Goal: Task Accomplishment & Management: Complete application form

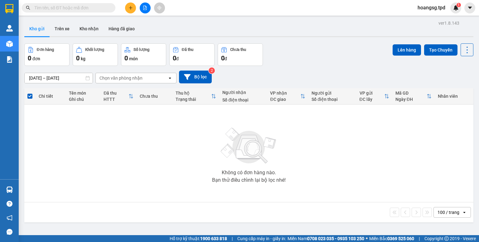
click at [127, 8] on button at bounding box center [130, 7] width 11 height 11
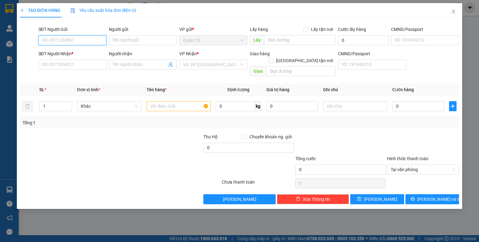
click at [96, 39] on input "SĐT Người Gửi" at bounding box center [72, 40] width 68 height 10
type input "0903817738"
click at [130, 43] on input "Người gửi" at bounding box center [143, 40] width 68 height 10
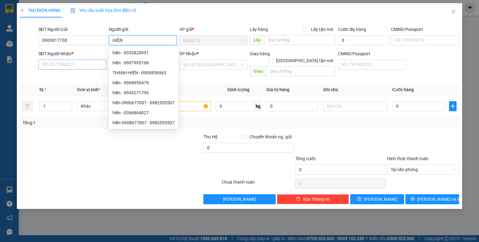
type input "HIỀN"
click at [82, 66] on input "SĐT Người Nhận *" at bounding box center [72, 65] width 68 height 10
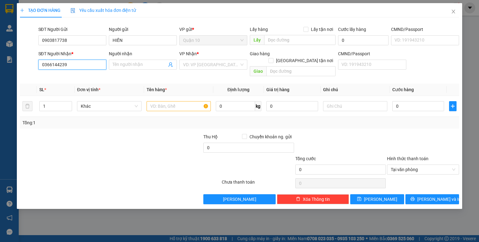
type input "0366144239"
click at [123, 61] on input "Người nhận" at bounding box center [140, 64] width 54 height 7
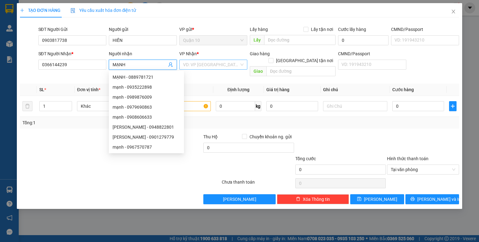
type input "MẠNH"
click at [193, 66] on input "search" at bounding box center [211, 64] width 56 height 9
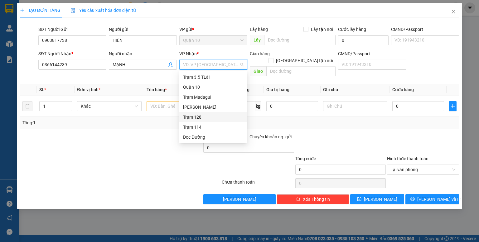
click at [187, 115] on div "Trạm 128" at bounding box center [213, 117] width 61 height 7
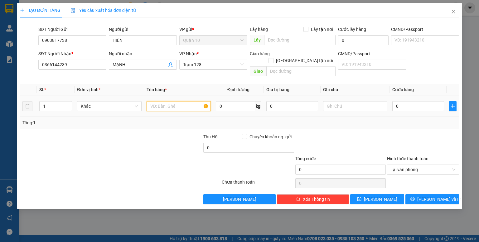
click at [166, 101] on input "text" at bounding box center [179, 106] width 64 height 10
click at [194, 84] on th "Tên hàng *" at bounding box center [178, 90] width 69 height 12
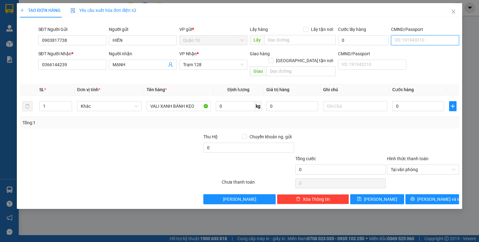
click at [406, 41] on input "CMND/Passport" at bounding box center [425, 40] width 68 height 10
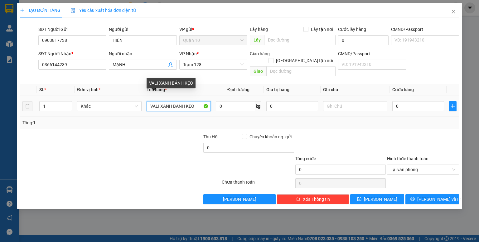
click at [195, 102] on input "VALI XANH BÁNH KẸO" at bounding box center [179, 106] width 64 height 10
type input "VALI XANH BÁNH KẸO +THUỐC TÂY"
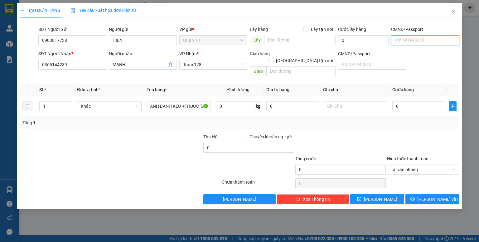
click at [432, 39] on input "CMND/Passport" at bounding box center [425, 40] width 68 height 10
type input "075189002090"
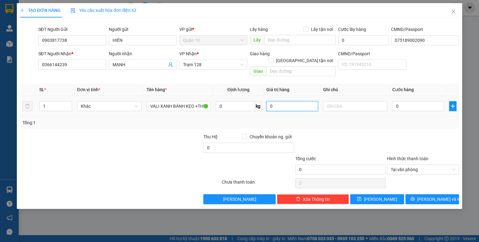
click at [268, 101] on input "0" at bounding box center [293, 106] width 52 height 10
click at [53, 102] on input "1" at bounding box center [56, 105] width 32 height 9
click at [52, 101] on input "1" at bounding box center [56, 105] width 32 height 9
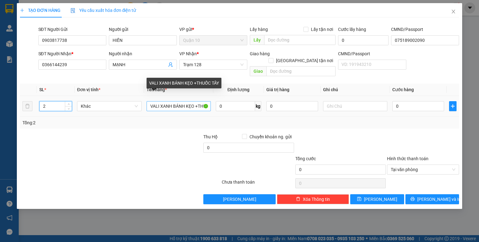
type input "2"
click at [150, 101] on input "VALI XANH BÁNH KẸO +THUỐC TÂY" at bounding box center [179, 106] width 64 height 10
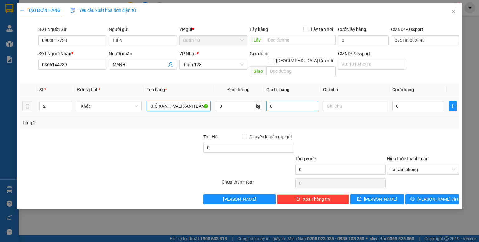
type input "GIỎ XANH+VALI XANH BÁNH KẸO +THUỐC TÂY"
click at [268, 101] on input "0" at bounding box center [293, 106] width 52 height 10
type input "10.000.000"
click at [385, 133] on div at bounding box center [341, 144] width 92 height 22
click at [394, 101] on input "0" at bounding box center [419, 106] width 52 height 10
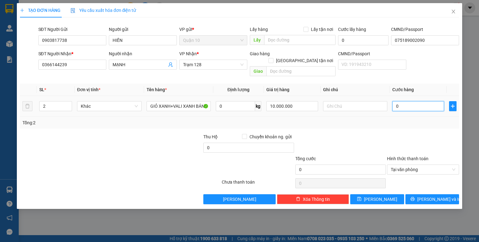
type input "1"
type input "18"
type input "180"
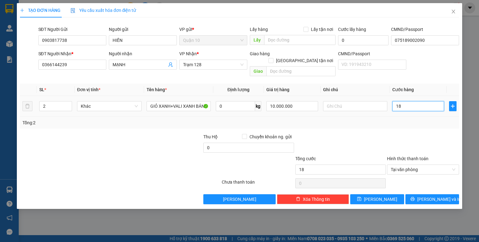
type input "180"
type input "180.000"
click at [392, 126] on div "Transit Pickup Surcharge Ids Transit Deliver Surcharge Ids Transit Deliver Surc…" at bounding box center [239, 113] width 439 height 182
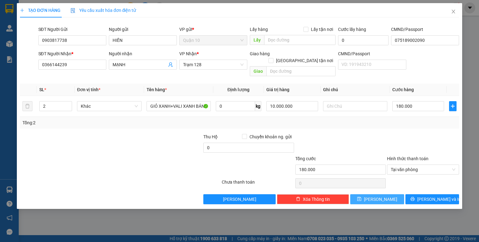
click at [382, 196] on span "[PERSON_NAME]" at bounding box center [380, 199] width 33 height 7
type input "1"
type input "0"
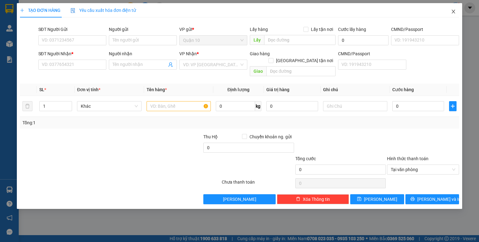
click at [453, 11] on icon "close" at bounding box center [453, 12] width 3 height 4
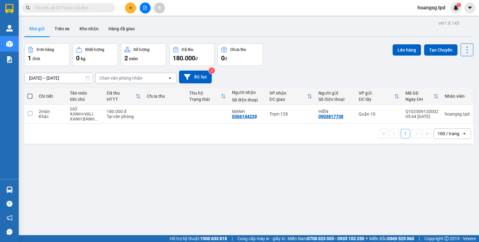
click at [126, 7] on button at bounding box center [130, 7] width 11 height 11
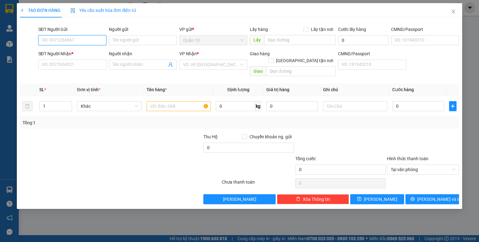
click at [75, 38] on input "SĐT Người Gửi" at bounding box center [72, 40] width 68 height 10
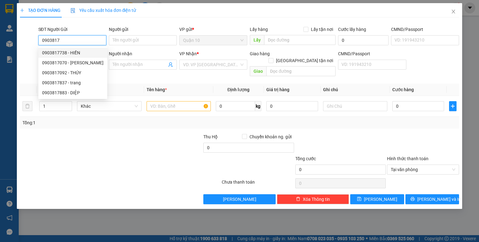
click at [77, 53] on div "0903817738 - HIỀN" at bounding box center [72, 52] width 61 height 7
type input "0903817738"
type input "HIỀN"
type input "075189002090"
type input "0366144239"
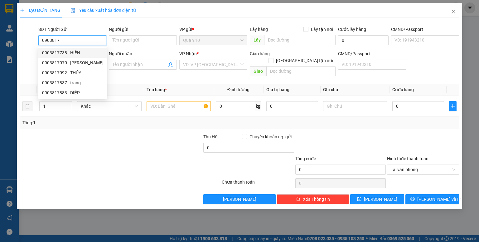
type input "MẠNH"
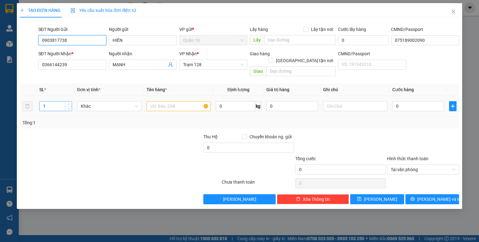
type input "0903817738"
click at [52, 102] on input "1" at bounding box center [56, 105] width 32 height 9
type input "2"
click at [149, 101] on input "text" at bounding box center [179, 106] width 64 height 10
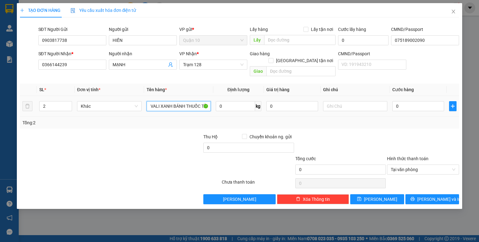
scroll to position [0, 25]
type input "GIỎ XANH+ VALI XANH BÁNH THUỐC TÂY"
click at [267, 101] on input "0" at bounding box center [293, 106] width 52 height 10
type input "20.000.000"
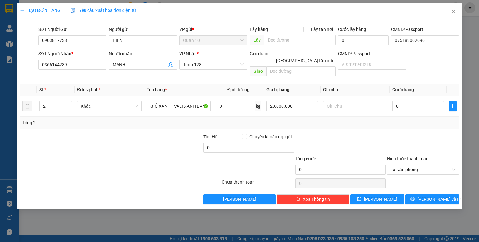
drag, startPoint x: 347, startPoint y: 132, endPoint x: 394, endPoint y: 115, distance: 50.4
click at [369, 125] on div "Transit Pickup Surcharge Ids Transit Deliver Surcharge Ids Transit Deliver Surc…" at bounding box center [239, 113] width 439 height 182
click at [396, 101] on input "0" at bounding box center [419, 106] width 52 height 10
type input "2"
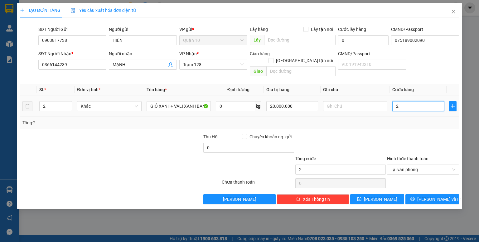
type input "24"
type input "240"
type input "2.400"
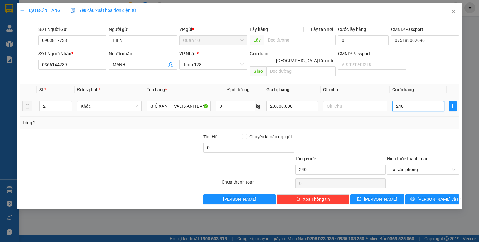
type input "2.400"
type input "24.000"
click at [398, 119] on div "Tổng: 2" at bounding box center [239, 122] width 434 height 7
click at [413, 102] on input "24.000" at bounding box center [419, 106] width 52 height 10
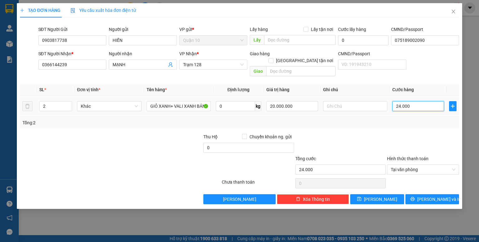
type input "0"
type input "02"
type input "2"
type input "024"
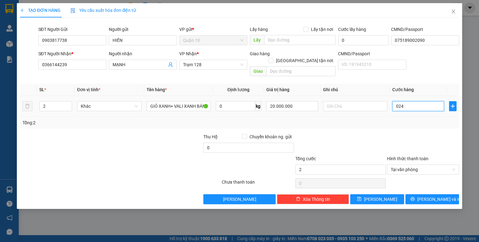
type input "24"
type input "0.240"
type input "240"
type input "240.000"
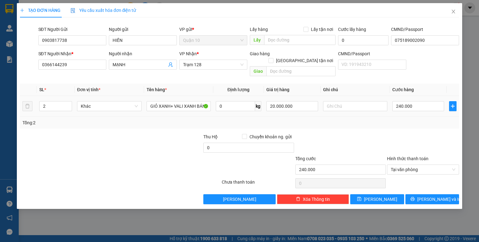
click at [413, 117] on div "Tổng: 2" at bounding box center [239, 123] width 439 height 12
drag, startPoint x: 375, startPoint y: 188, endPoint x: 381, endPoint y: 189, distance: 5.8
click at [376, 194] on button "[PERSON_NAME]" at bounding box center [377, 199] width 54 height 10
type input "1"
type input "0"
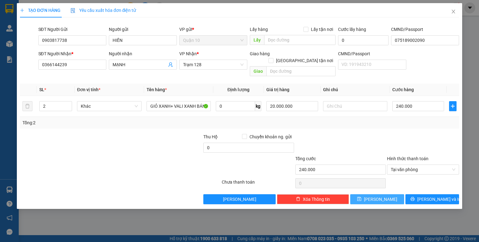
type input "0"
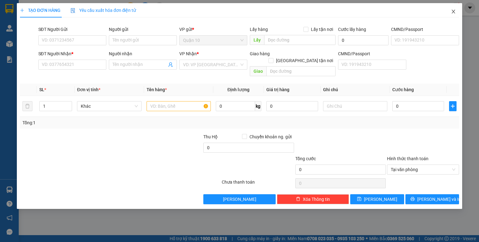
click at [454, 12] on icon "close" at bounding box center [453, 12] width 3 height 4
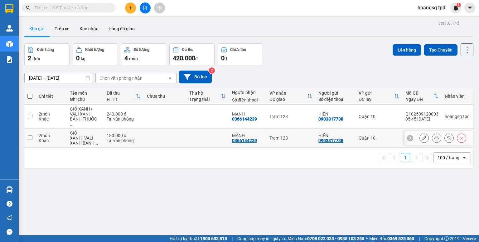
click at [29, 135] on input "checkbox" at bounding box center [30, 137] width 5 height 5
checkbox input "true"
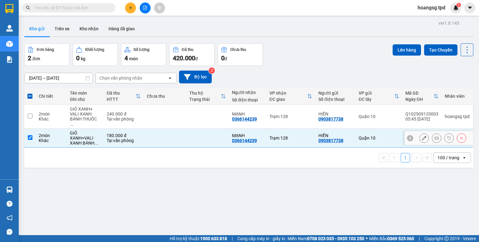
click at [460, 136] on icon at bounding box center [462, 138] width 4 height 4
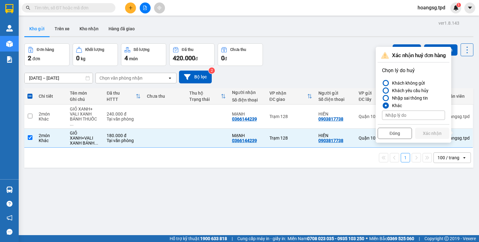
click at [405, 118] on input at bounding box center [413, 114] width 63 height 9
type input "TRUNG"
click at [423, 134] on button "Xác nhận" at bounding box center [432, 133] width 34 height 11
